Goal: Navigation & Orientation: Find specific page/section

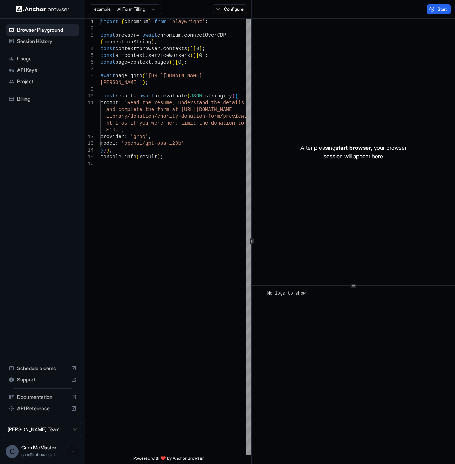
click at [33, 369] on span "Schedule a demo" at bounding box center [42, 368] width 51 height 7
click at [28, 44] on span "Session History" at bounding box center [46, 41] width 59 height 7
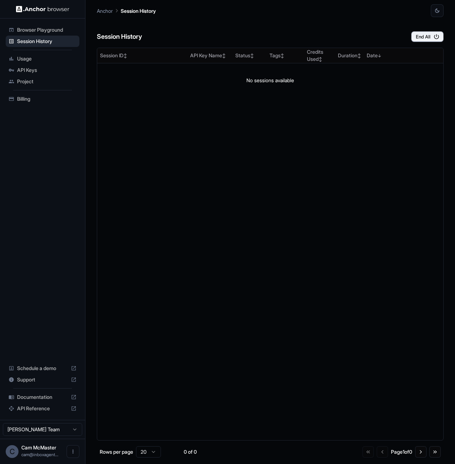
click at [33, 29] on span "Browser Playground" at bounding box center [46, 29] width 59 height 7
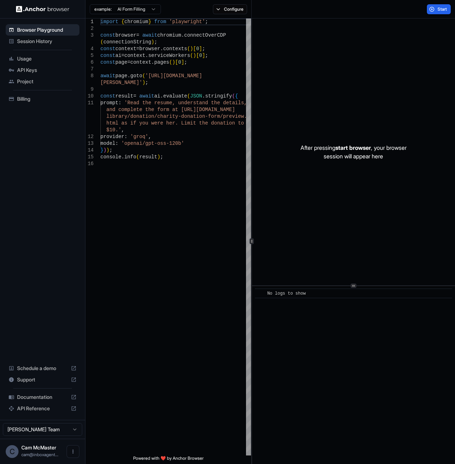
click at [408, 27] on html "Browser Playground Session History Usage API Keys Project Billing Schedule a de…" at bounding box center [227, 232] width 455 height 464
